Goal: Participate in discussion: Engage in conversation with other users on a specific topic

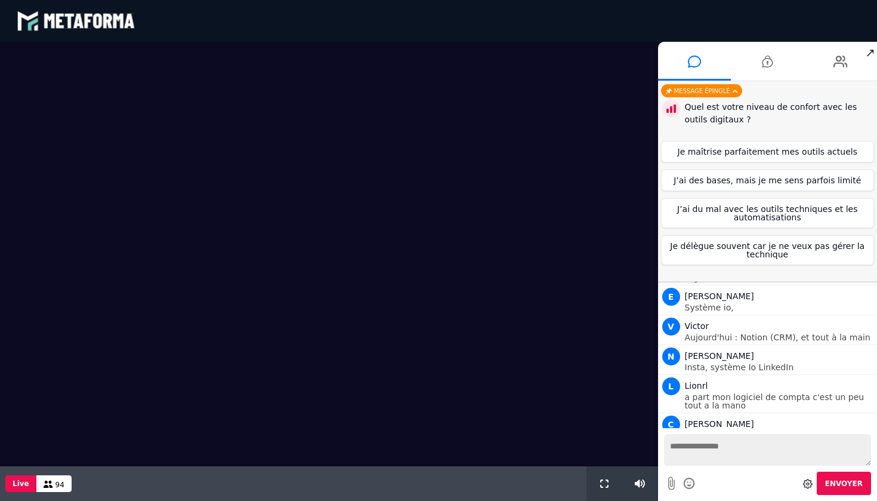
scroll to position [900, 0]
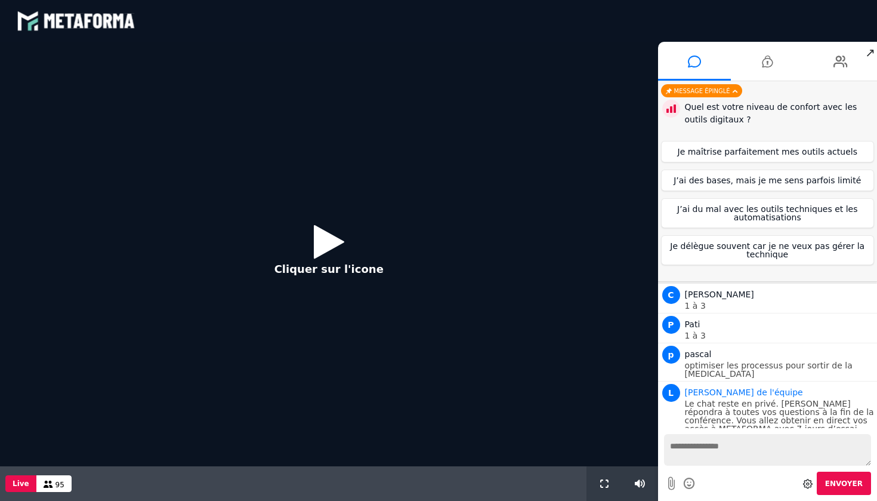
click at [320, 250] on icon at bounding box center [329, 241] width 30 height 39
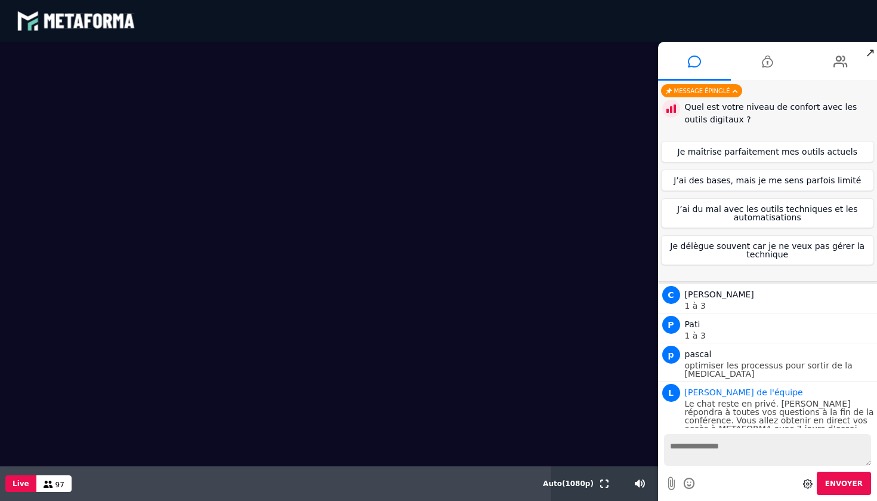
click at [697, 447] on textarea at bounding box center [768, 450] width 208 height 32
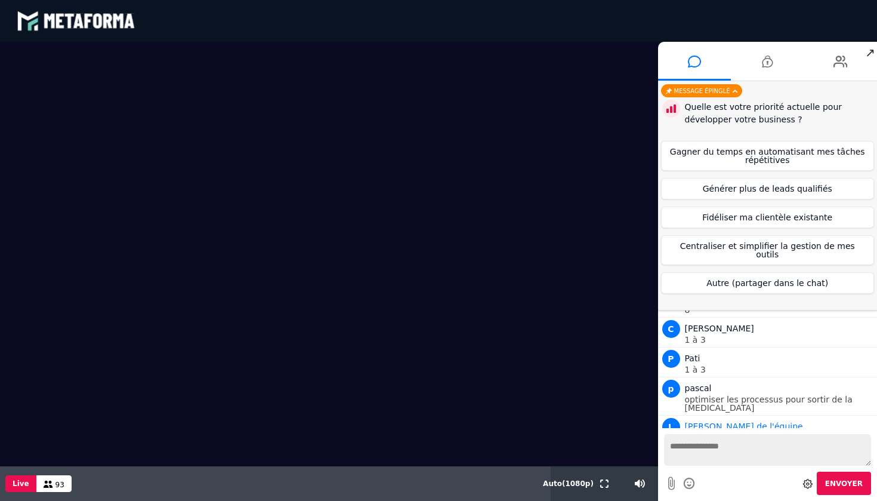
scroll to position [930, 0]
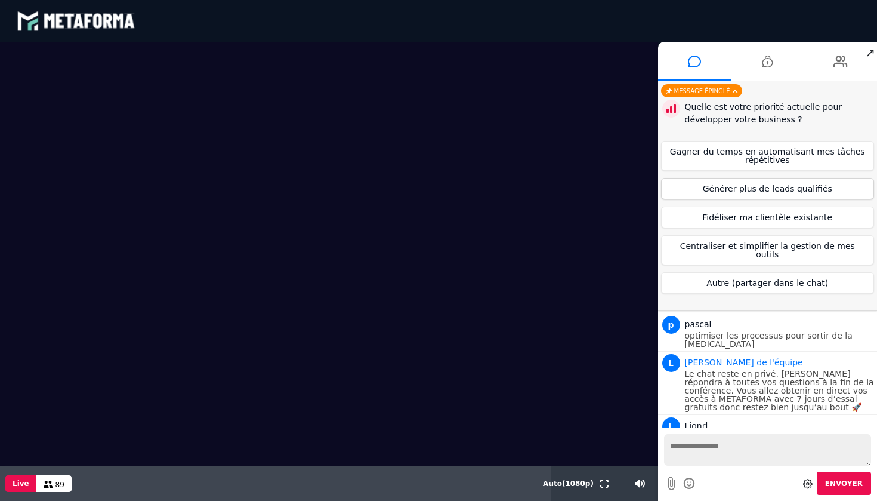
click at [779, 189] on button "Générer plus de leads qualifiés" at bounding box center [768, 188] width 214 height 21
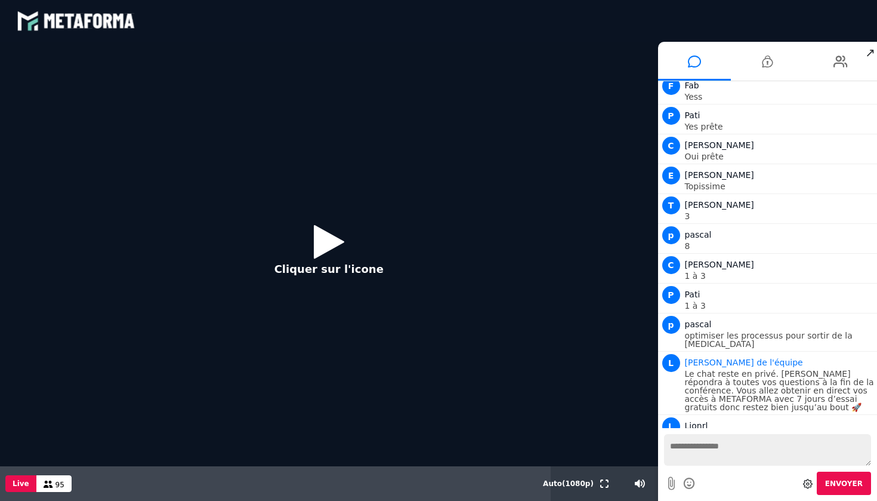
click at [333, 238] on icon at bounding box center [329, 241] width 30 height 39
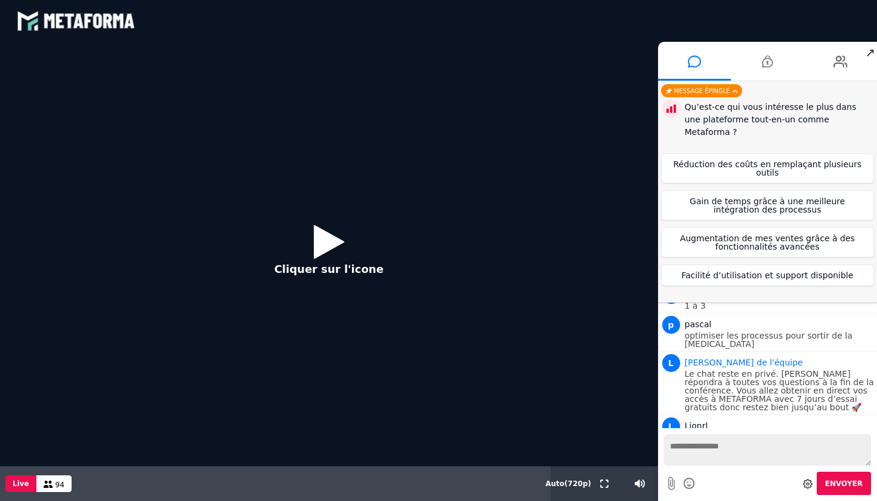
click at [329, 251] on icon at bounding box center [329, 241] width 30 height 39
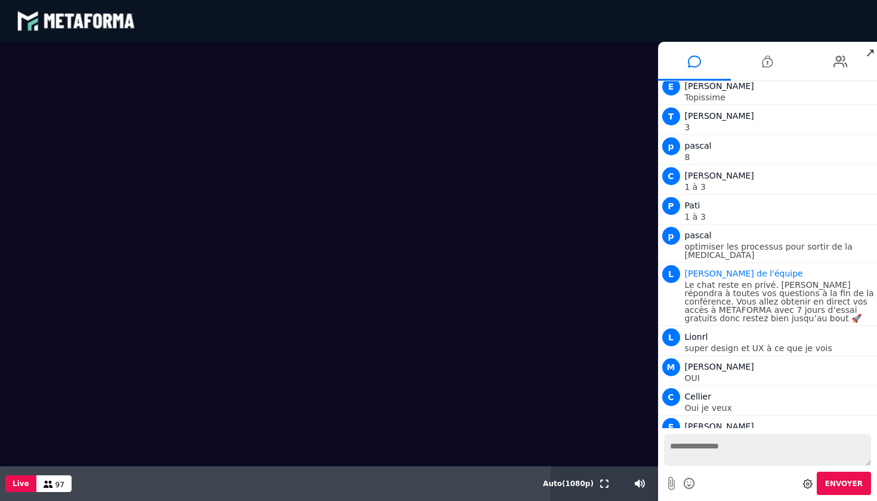
scroll to position [1049, 0]
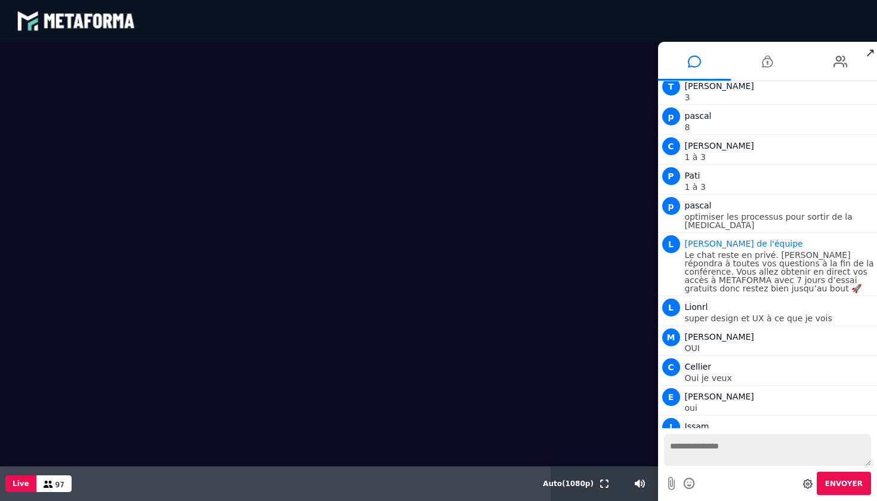
click at [710, 453] on textarea at bounding box center [768, 450] width 208 height 32
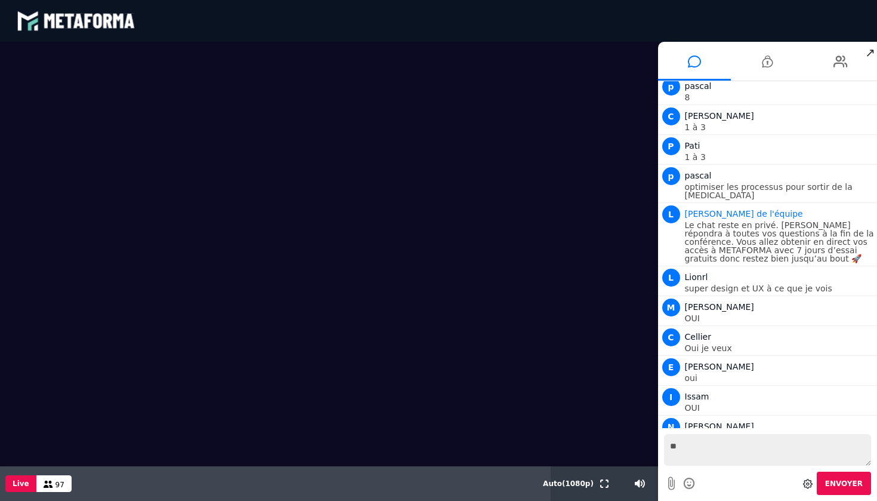
type textarea "***"
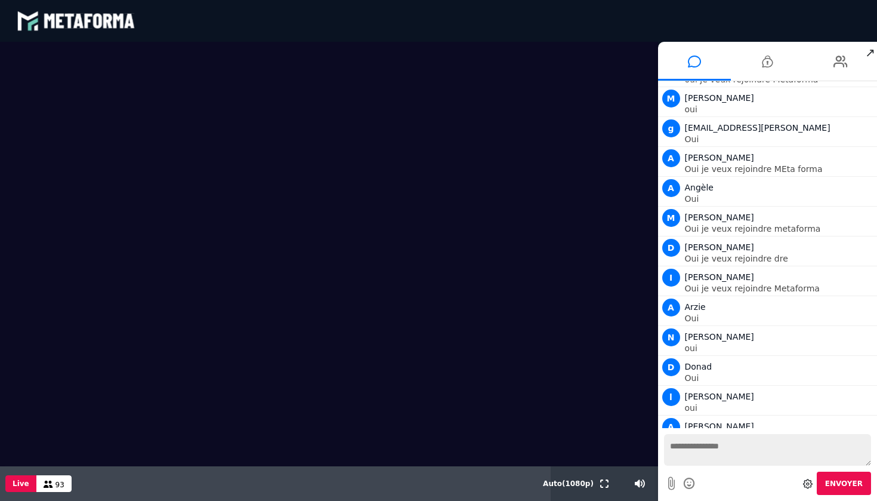
scroll to position [2033, 0]
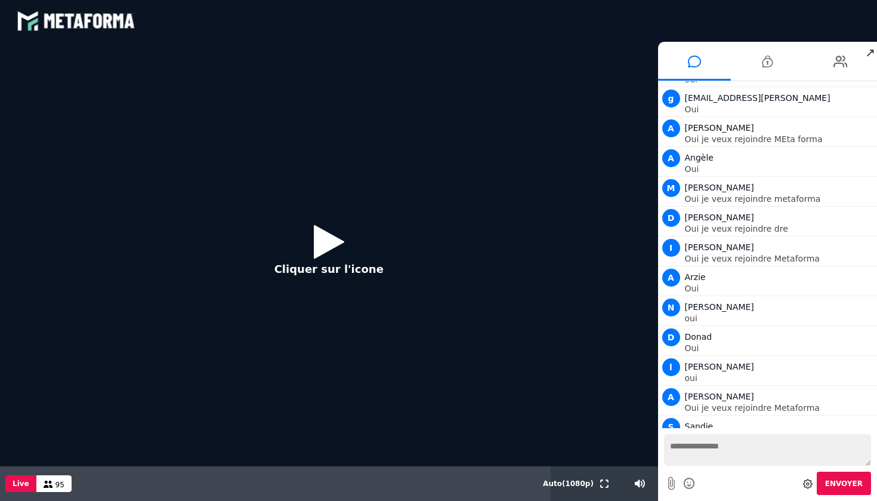
click at [322, 232] on icon at bounding box center [329, 241] width 30 height 39
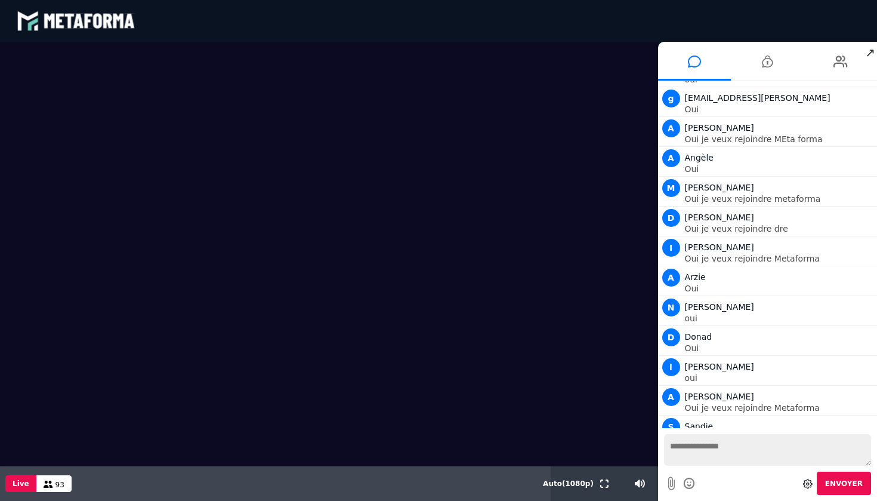
click at [313, 245] on video at bounding box center [329, 221] width 658 height 359
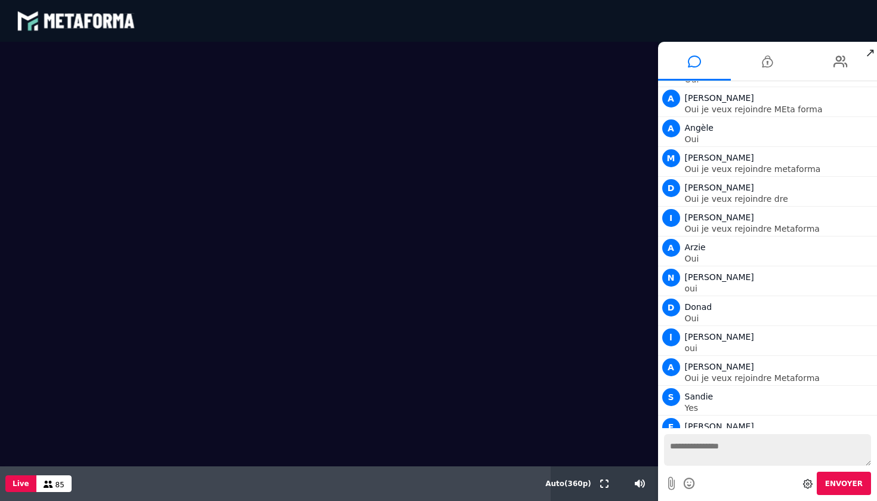
click at [559, 435] on div at bounding box center [329, 254] width 658 height 424
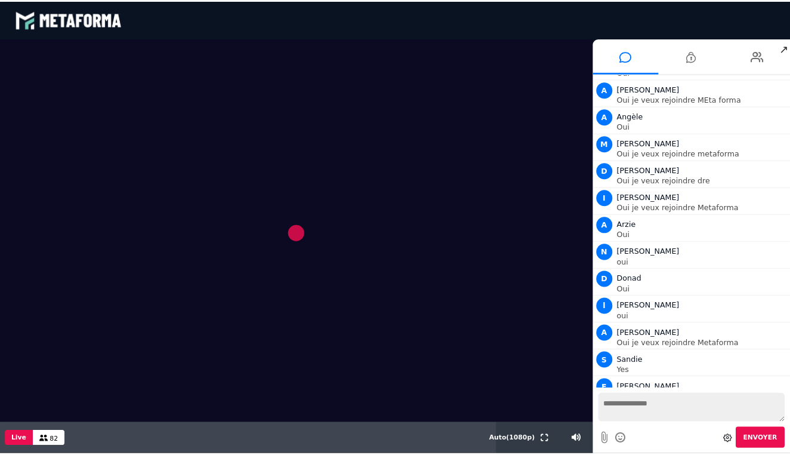
scroll to position [2109, 0]
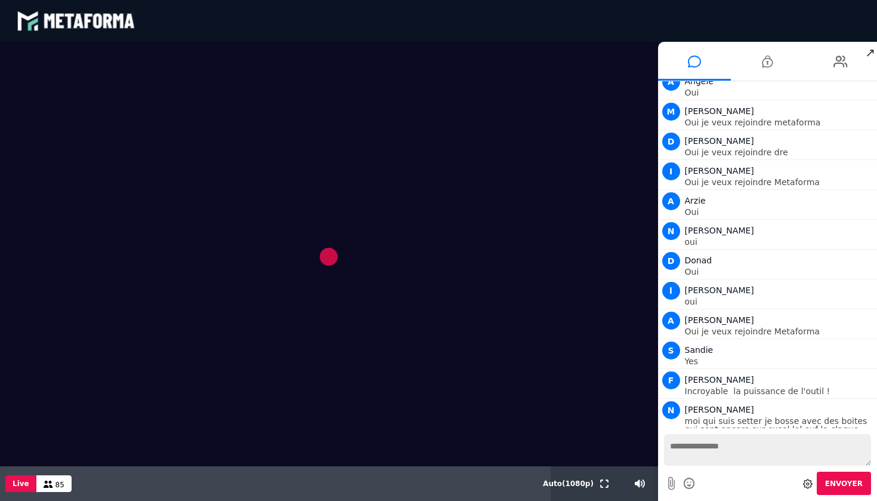
click at [393, 237] on video at bounding box center [329, 221] width 658 height 359
click at [743, 436] on textarea at bounding box center [768, 450] width 208 height 32
click at [330, 257] on div at bounding box center [328, 256] width 17 height 17
click at [330, 257] on div at bounding box center [329, 257] width 18 height 18
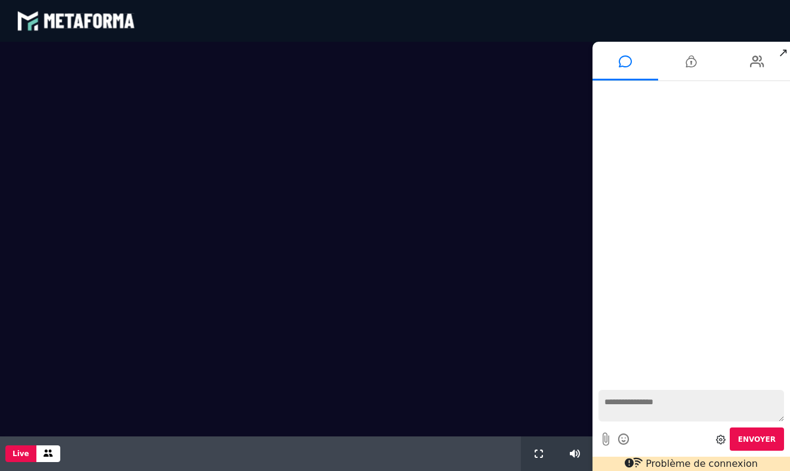
click at [260, 197] on video at bounding box center [296, 239] width 592 height 395
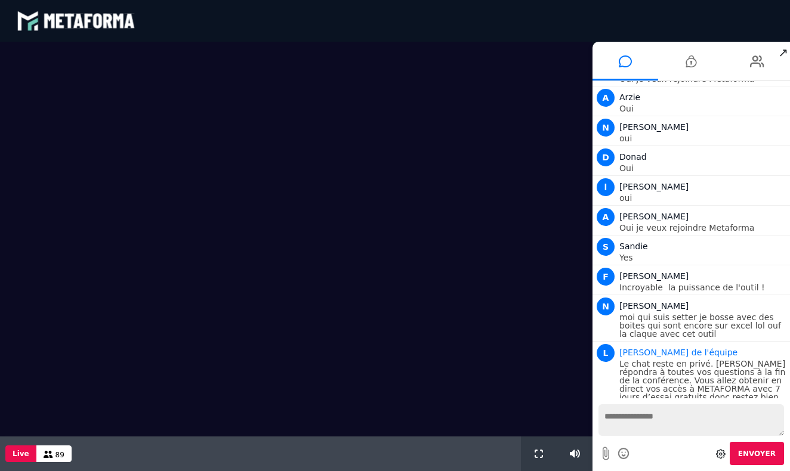
scroll to position [963, 0]
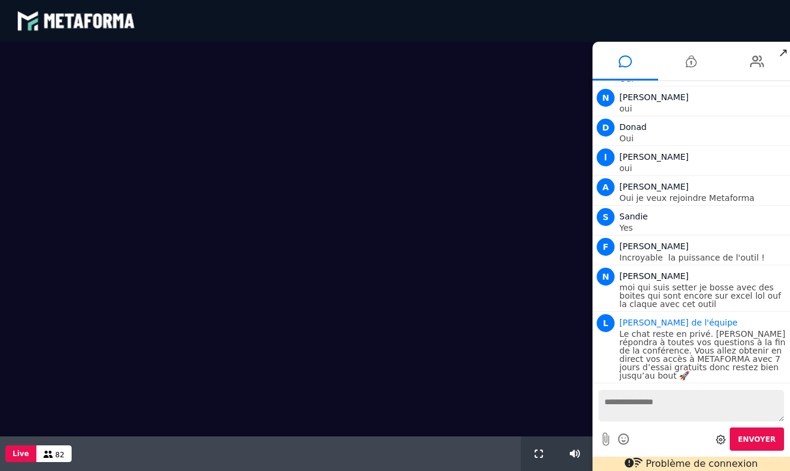
click at [303, 299] on video at bounding box center [296, 239] width 592 height 395
click at [319, 256] on video at bounding box center [296, 239] width 592 height 395
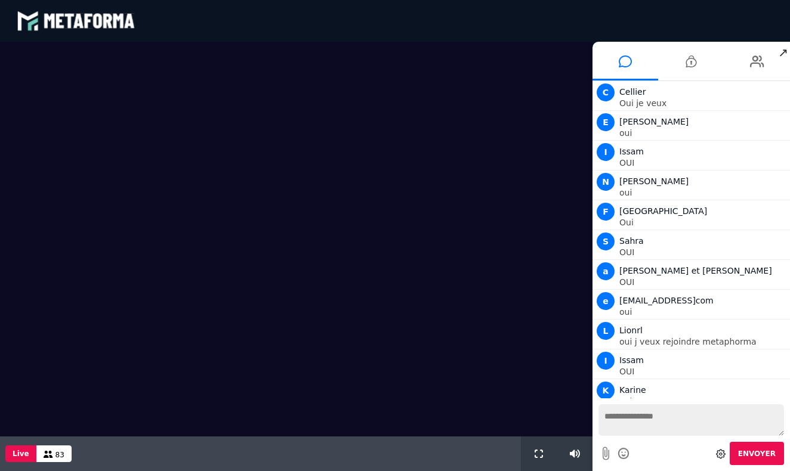
scroll to position [934, 0]
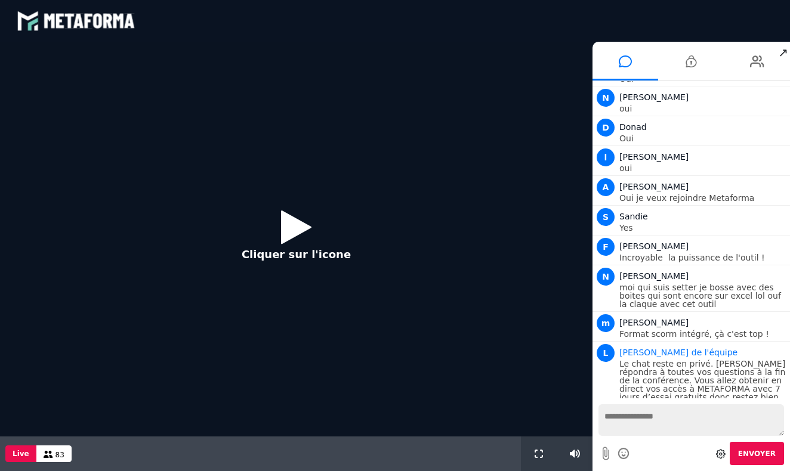
click at [299, 231] on icon at bounding box center [296, 227] width 30 height 39
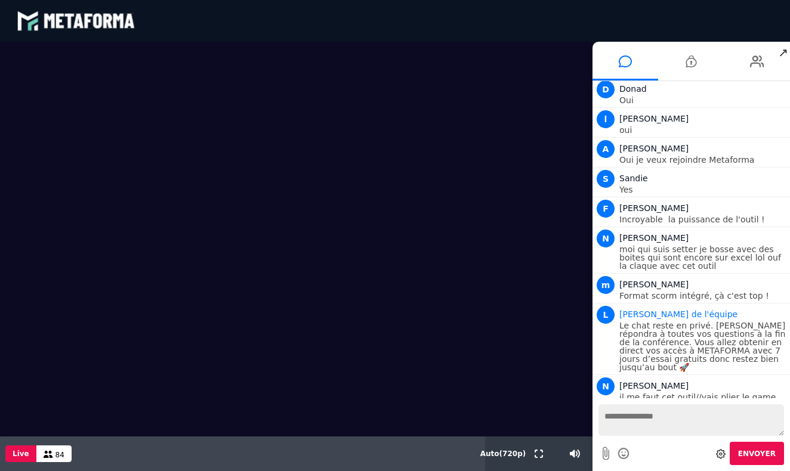
scroll to position [1002, 0]
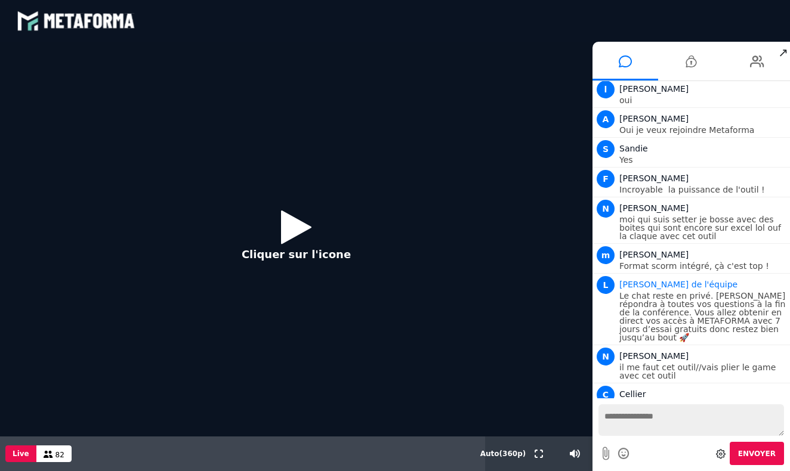
click at [295, 229] on icon at bounding box center [296, 227] width 30 height 39
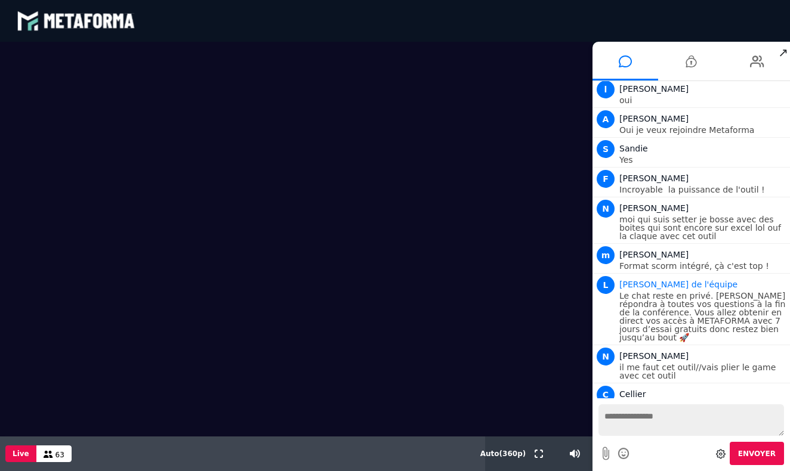
scroll to position [1479, 0]
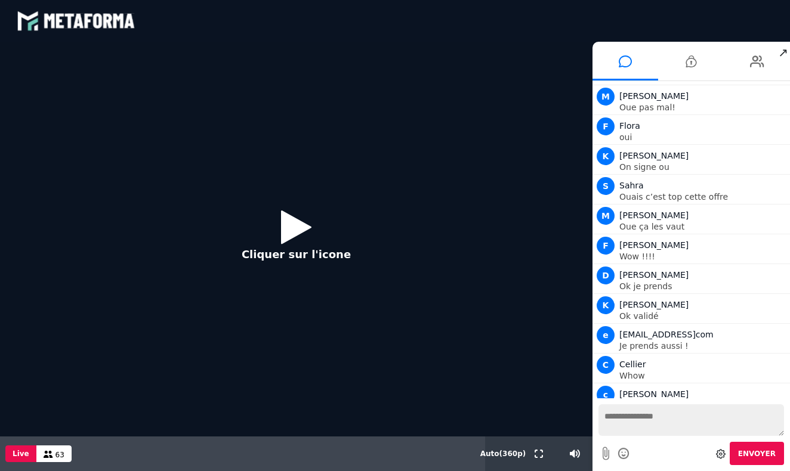
click at [296, 231] on icon at bounding box center [296, 227] width 30 height 39
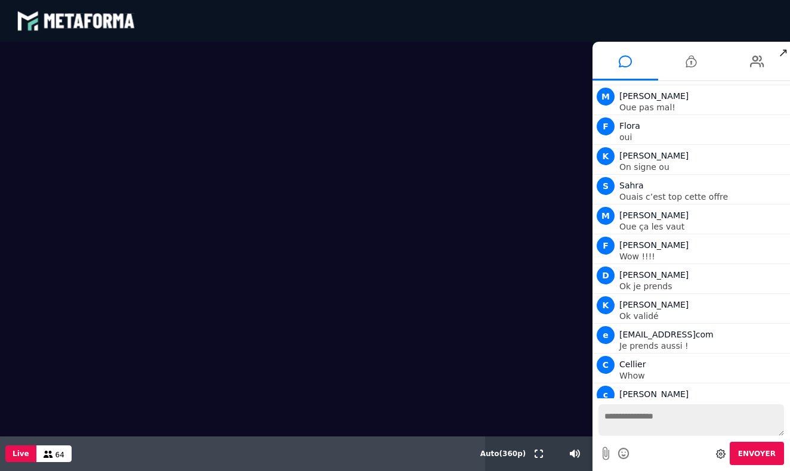
click at [653, 420] on textarea at bounding box center [691, 420] width 186 height 32
type textarea "*********"
click at [750, 453] on span "Envoyer" at bounding box center [757, 454] width 38 height 8
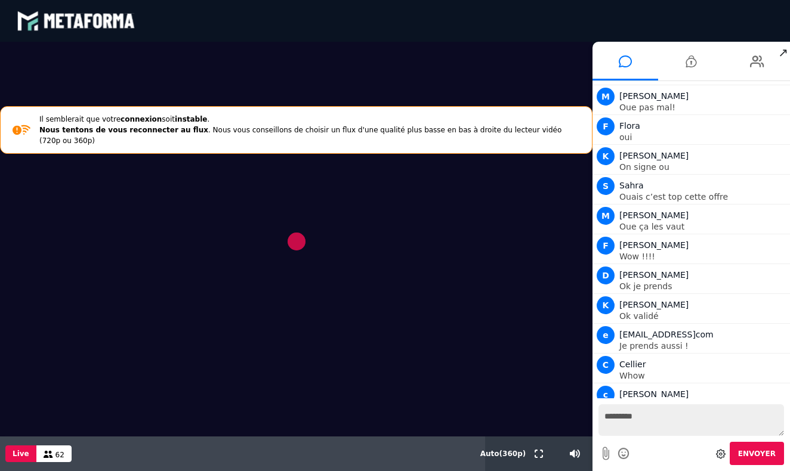
scroll to position [1509, 0]
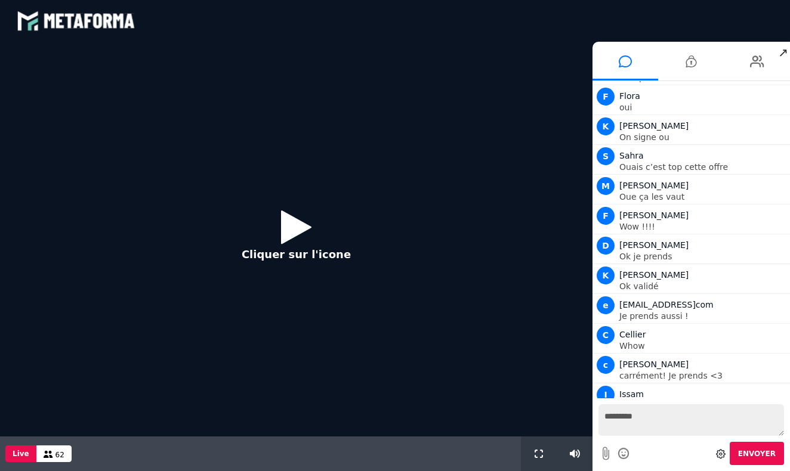
click at [295, 235] on icon at bounding box center [296, 227] width 30 height 39
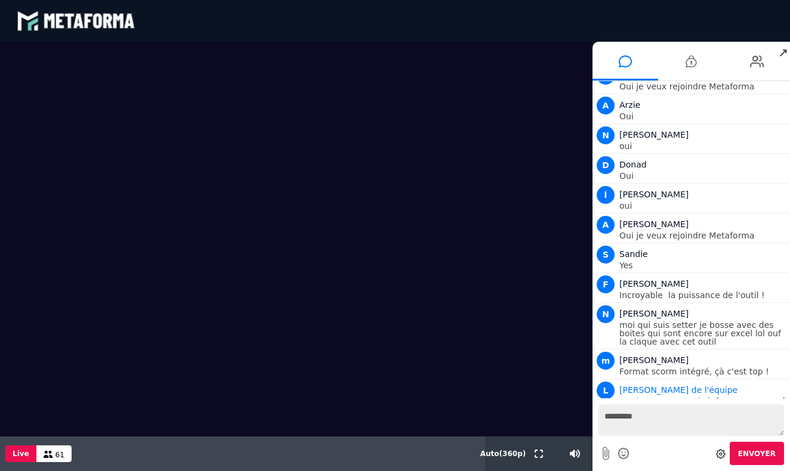
scroll to position [895, 0]
